Goal: Register for event/course

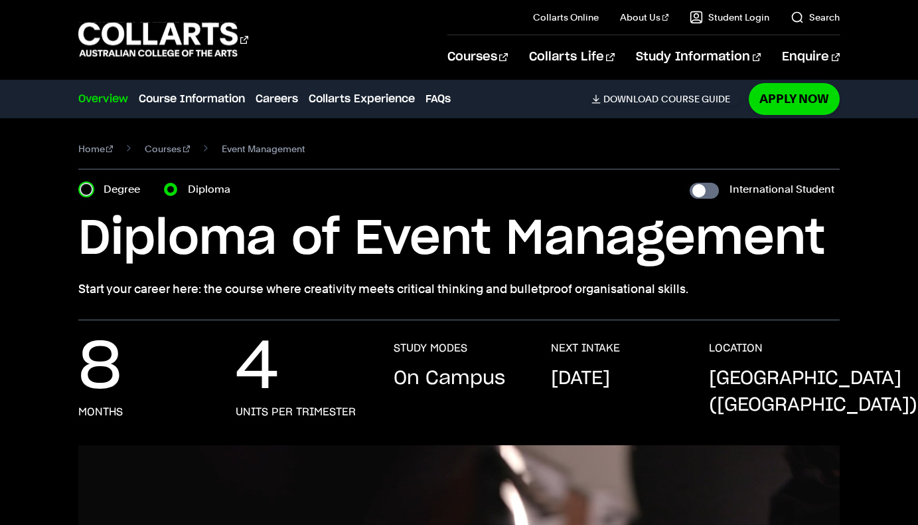
click at [88, 187] on input "Degree" at bounding box center [86, 189] width 13 height 13
radio input "true"
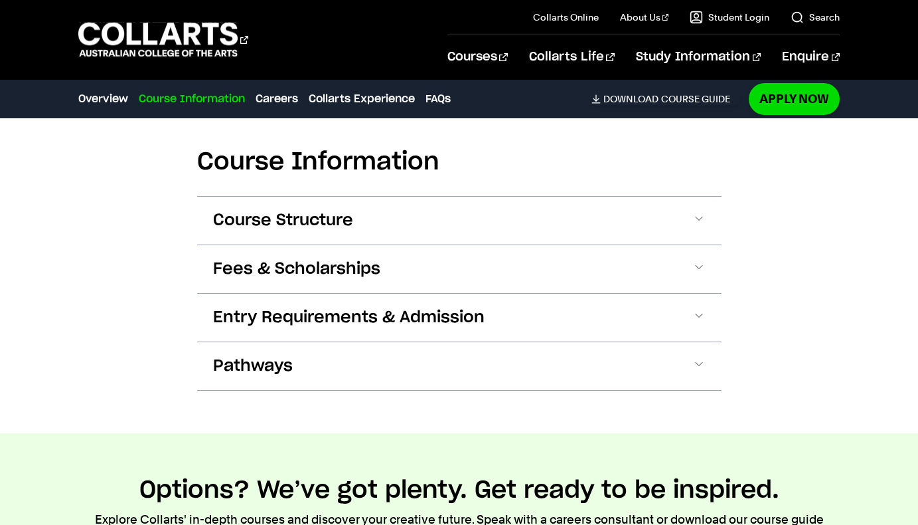
scroll to position [1461, 0]
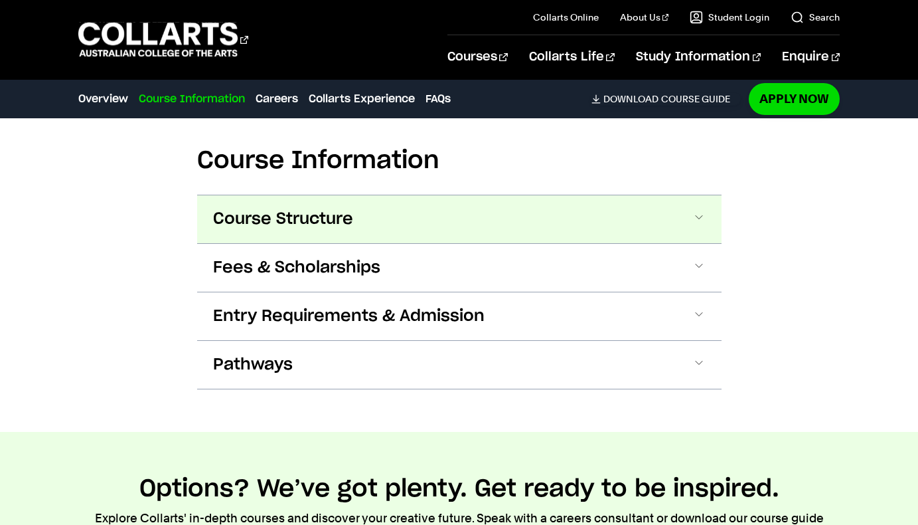
click at [321, 224] on span "Course Structure" at bounding box center [283, 218] width 140 height 21
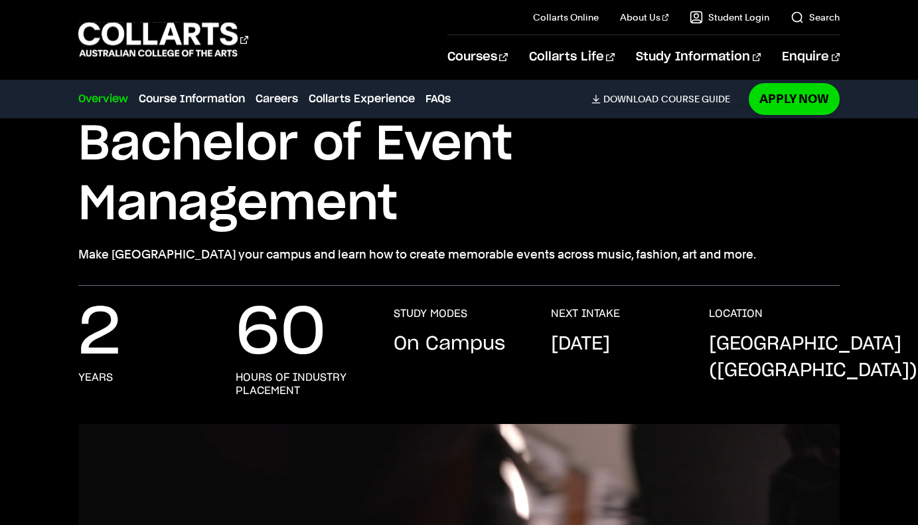
scroll to position [98, 0]
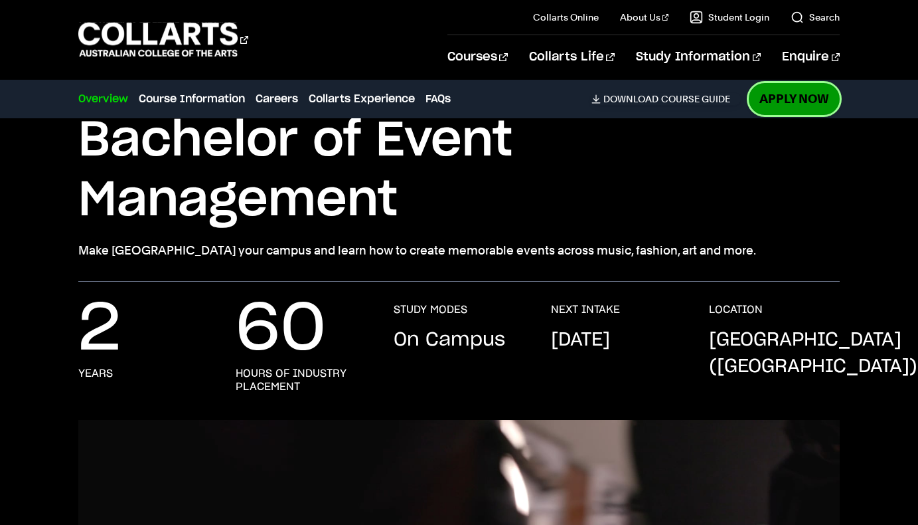
click at [760, 101] on link "Apply Now" at bounding box center [794, 98] width 91 height 31
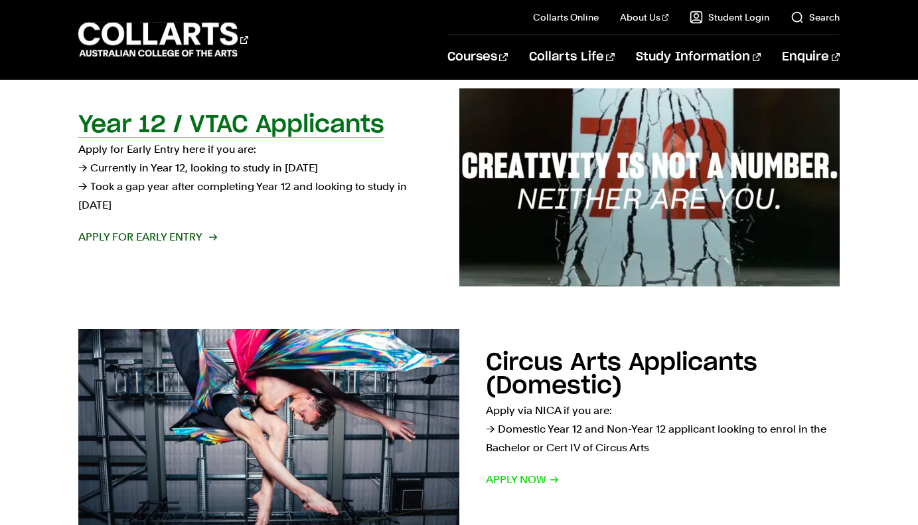
scroll to position [469, 0]
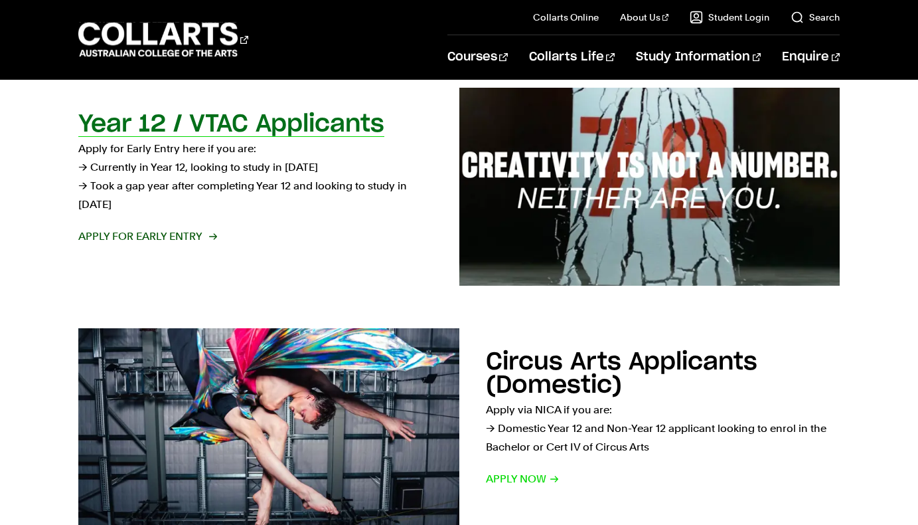
click at [181, 230] on span "Apply for Early Entry" at bounding box center [146, 236] width 137 height 19
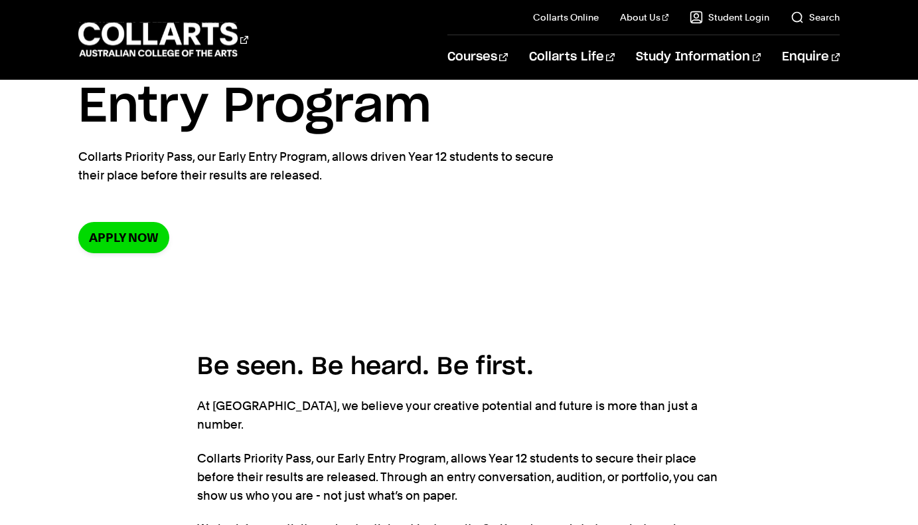
scroll to position [116, 0]
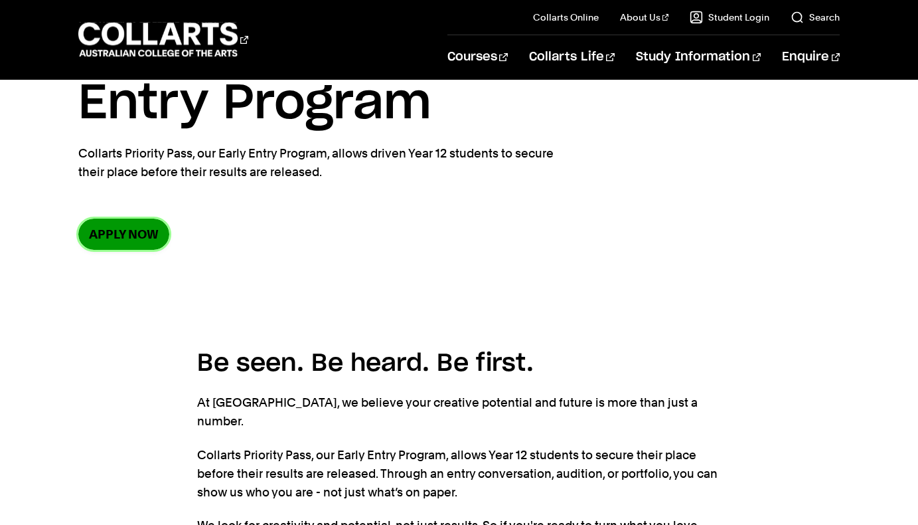
click at [131, 236] on link "Apply now" at bounding box center [123, 233] width 91 height 31
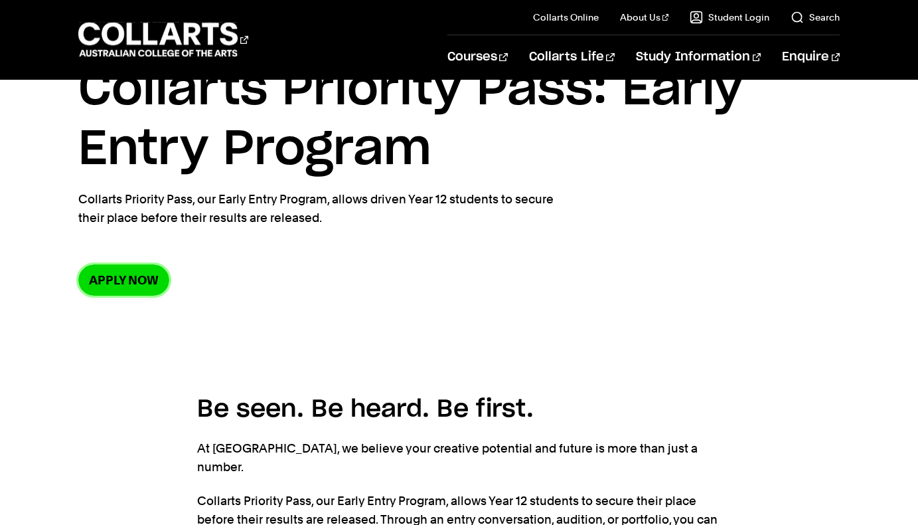
scroll to position [0, 0]
